Goal: Task Accomplishment & Management: Complete application form

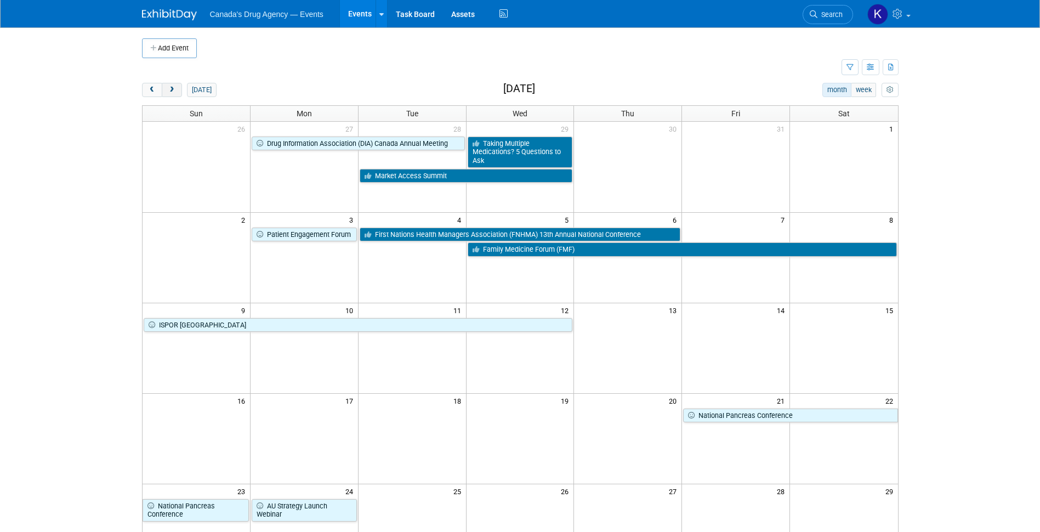
click at [173, 89] on span "next" at bounding box center [172, 90] width 8 height 7
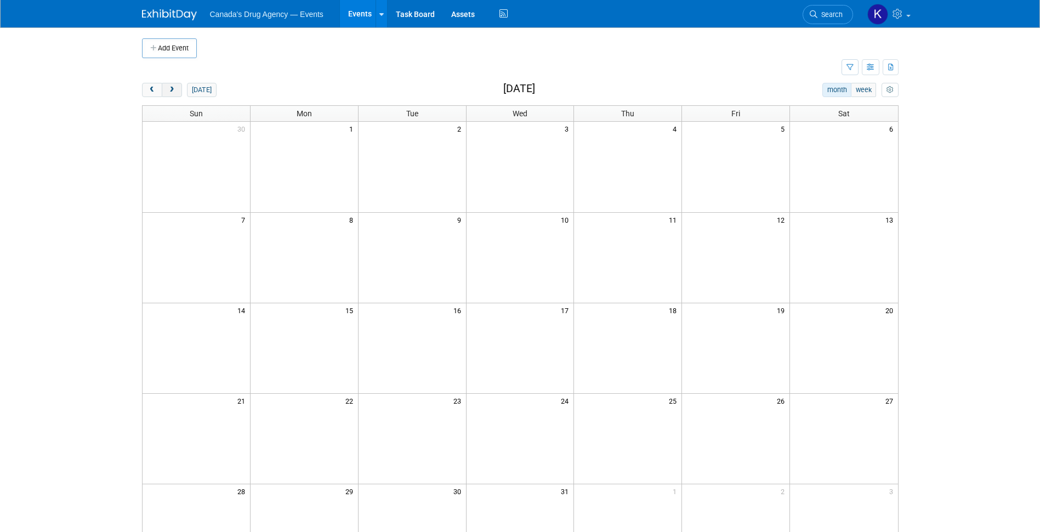
click at [173, 89] on span "next" at bounding box center [172, 90] width 8 height 7
click at [395, 348] on td at bounding box center [412, 348] width 108 height 90
click at [157, 34] on div "Add Event" at bounding box center [520, 42] width 757 height 31
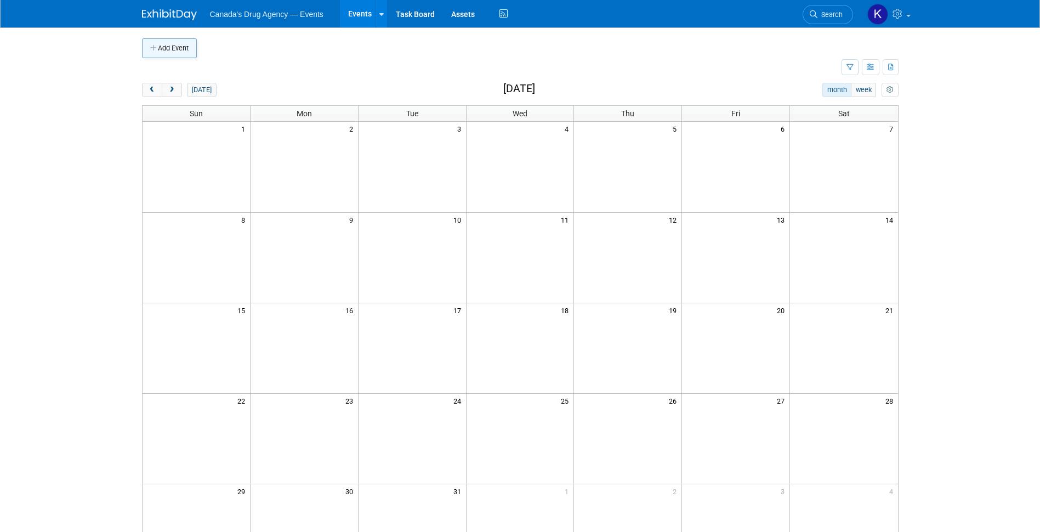
click at [165, 45] on button "Add Event" at bounding box center [169, 48] width 55 height 20
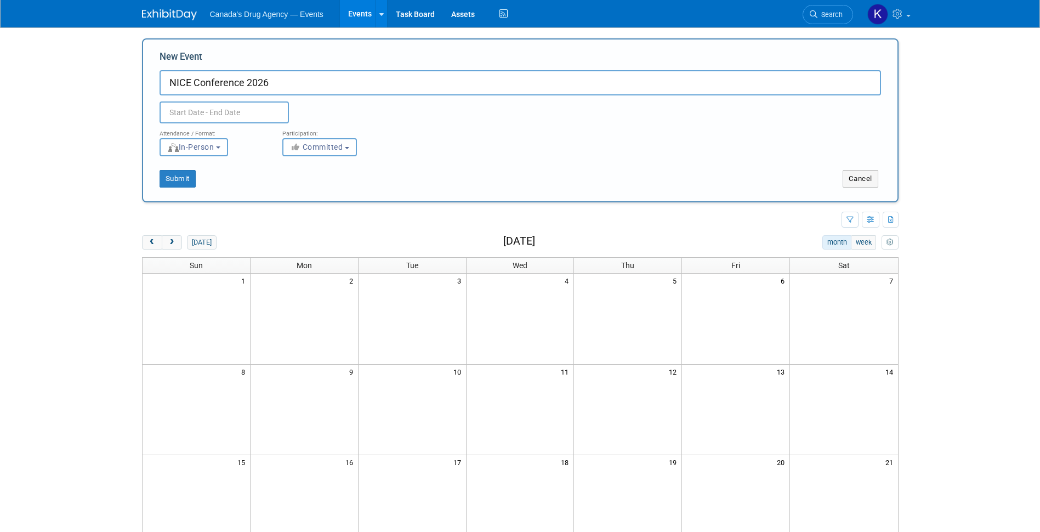
type input "NICE Conference 2026"
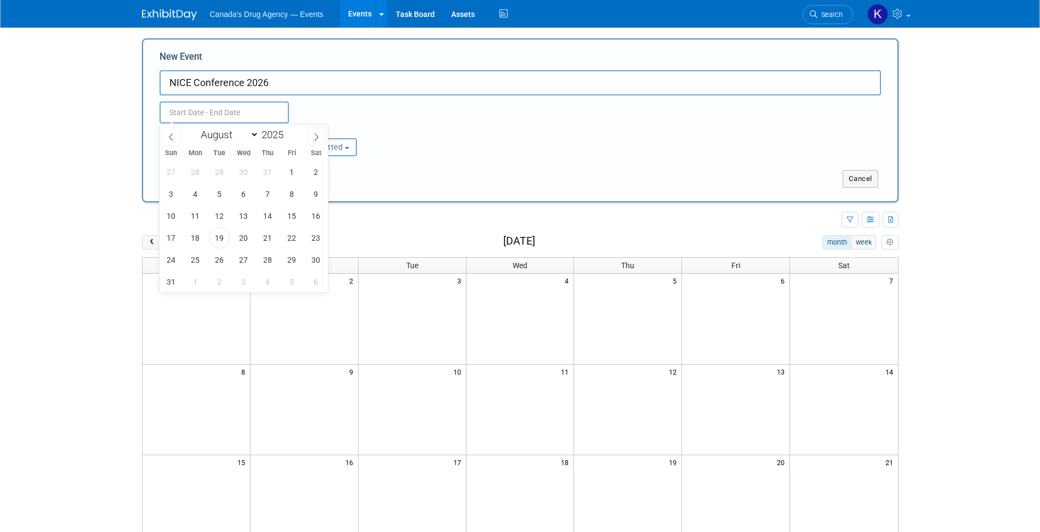
click at [185, 114] on input "text" at bounding box center [224, 112] width 129 height 22
click at [318, 137] on icon at bounding box center [317, 136] width 4 height 7
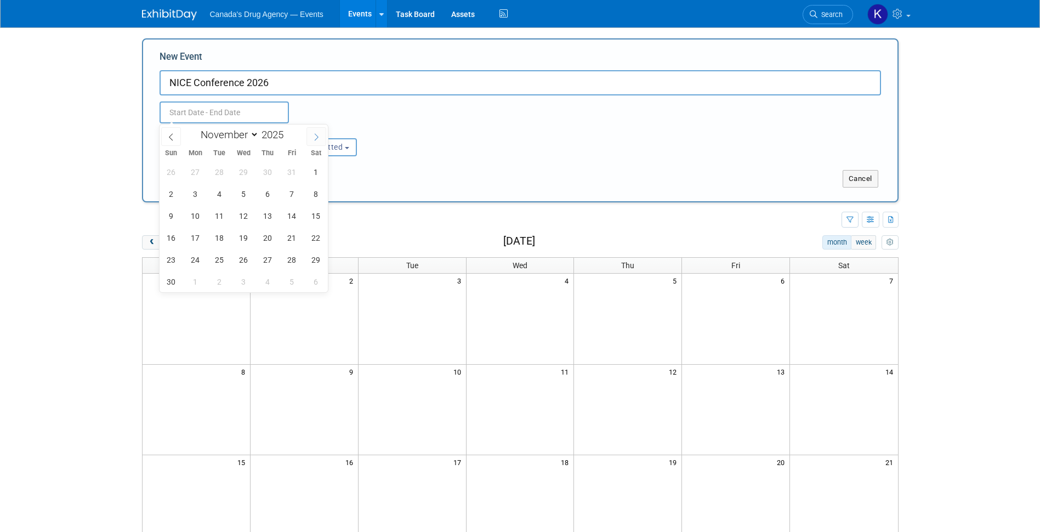
select select "11"
click at [318, 137] on icon at bounding box center [317, 136] width 4 height 7
type input "2026"
click at [318, 137] on icon at bounding box center [317, 136] width 4 height 7
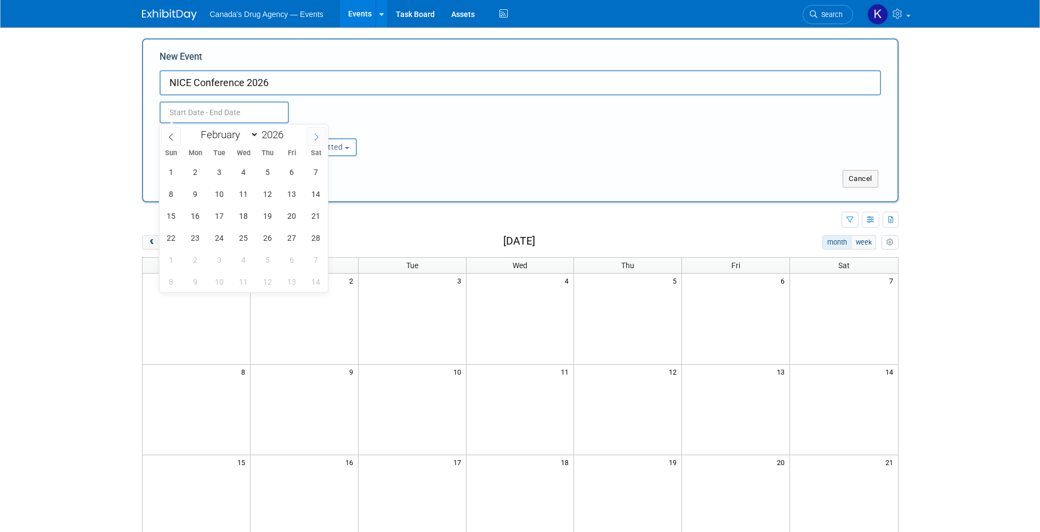
select select "2"
click at [216, 217] on span "17" at bounding box center [219, 215] width 21 height 21
click at [220, 214] on span "17" at bounding box center [219, 215] width 21 height 21
click at [225, 217] on span "17" at bounding box center [219, 215] width 21 height 21
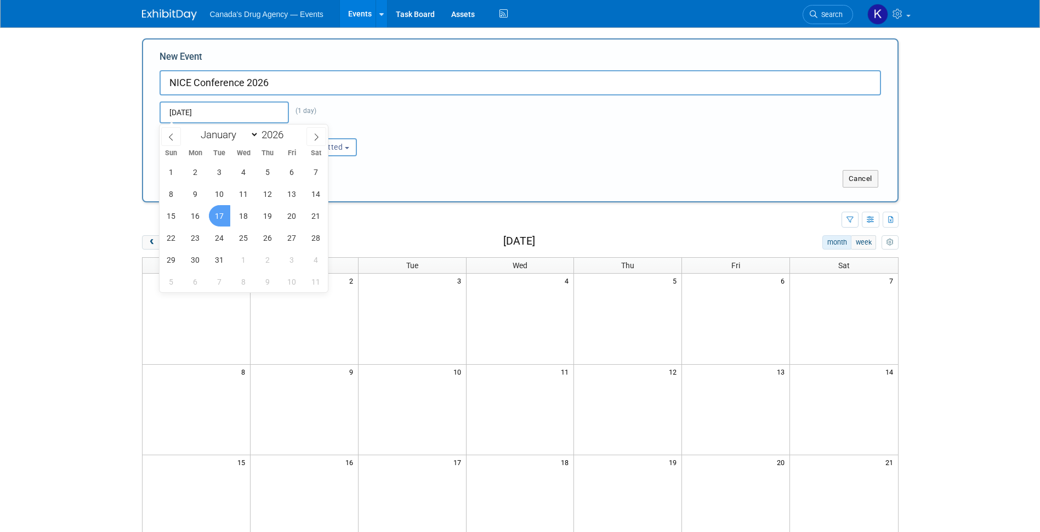
type input "[DATE] to [DATE]"
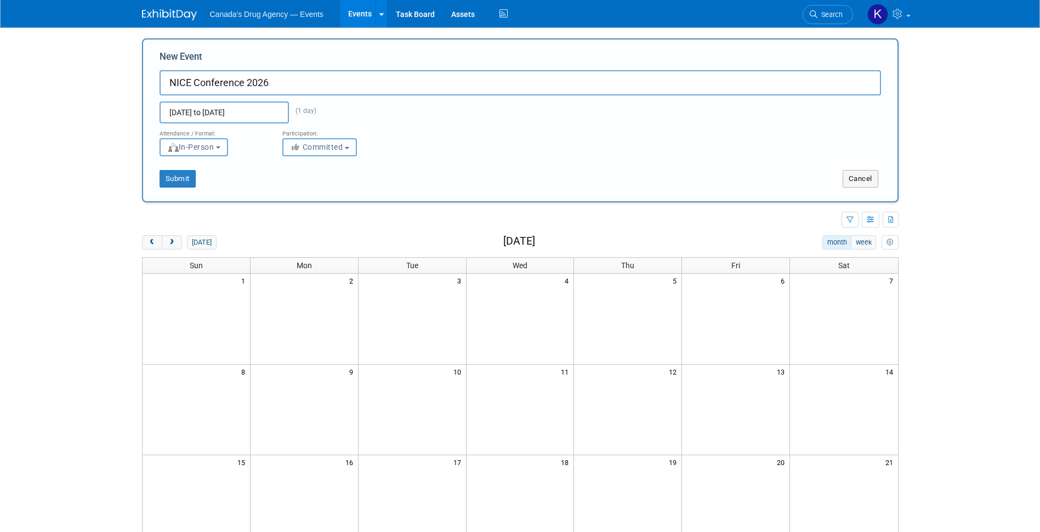
click at [315, 147] on span "Committed" at bounding box center [316, 147] width 53 height 9
click at [330, 166] on label "Committed" at bounding box center [324, 170] width 72 height 14
click at [293, 167] on input "Committed" at bounding box center [289, 170] width 7 height 7
click at [179, 175] on button "Submit" at bounding box center [178, 179] width 36 height 18
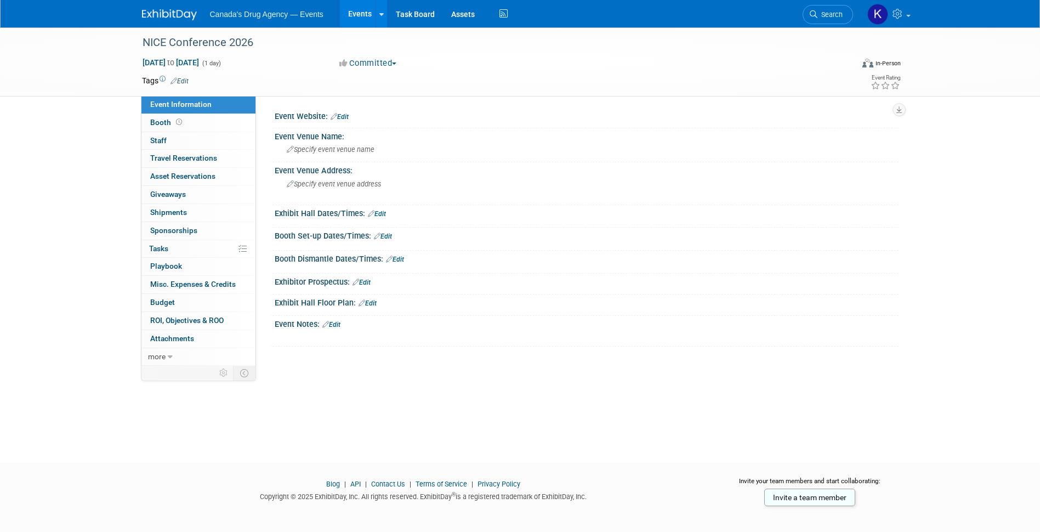
click at [347, 114] on link "Edit" at bounding box center [340, 117] width 18 height 8
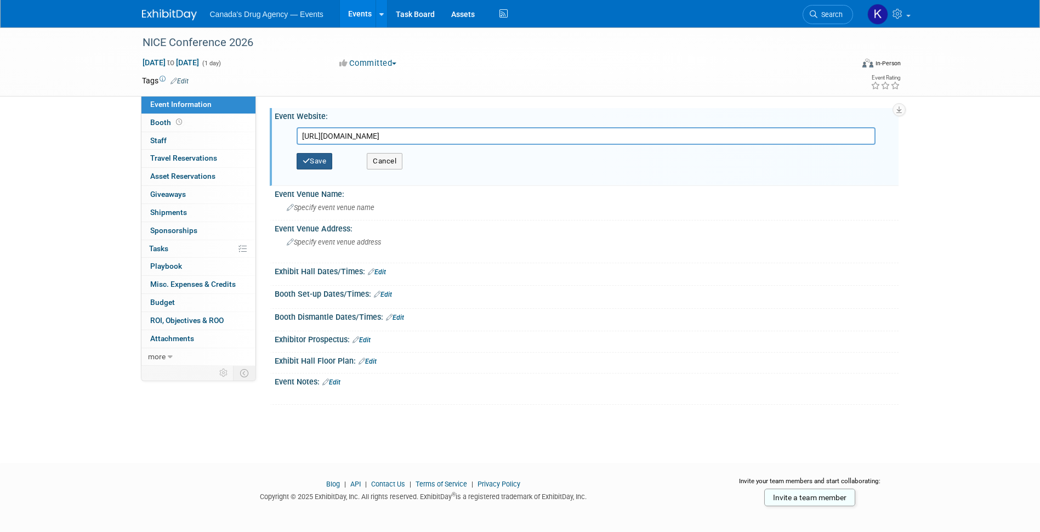
type input "[URL][DOMAIN_NAME]"
click at [317, 165] on button "Save" at bounding box center [315, 161] width 36 height 16
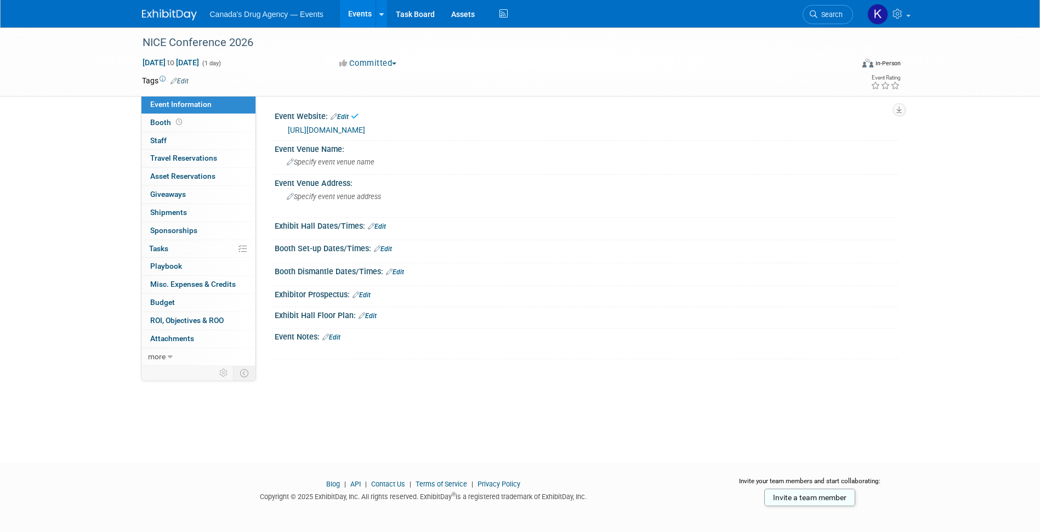
click at [367, 11] on link "Events" at bounding box center [360, 13] width 40 height 27
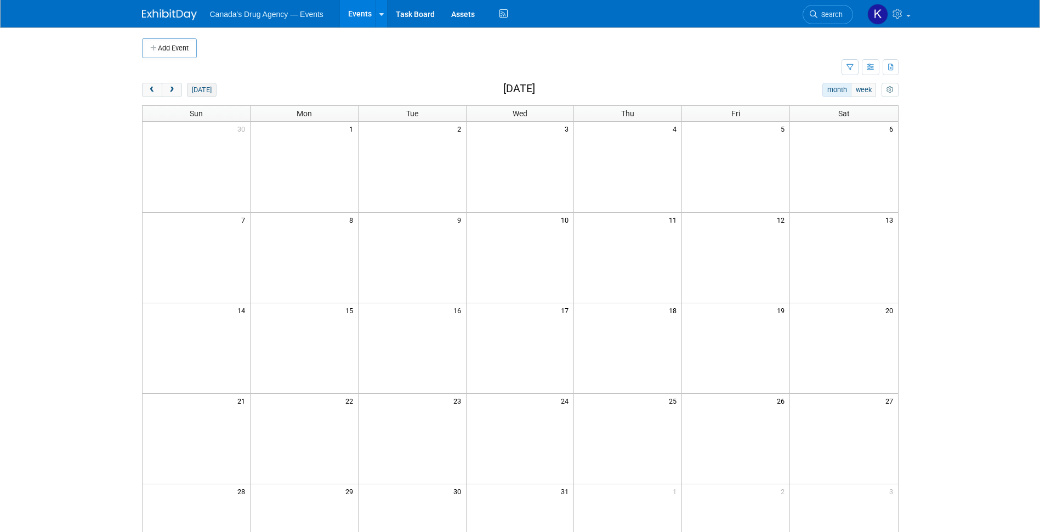
click at [193, 86] on button "[DATE]" at bounding box center [201, 90] width 29 height 14
